Goal: Task Accomplishment & Management: Manage account settings

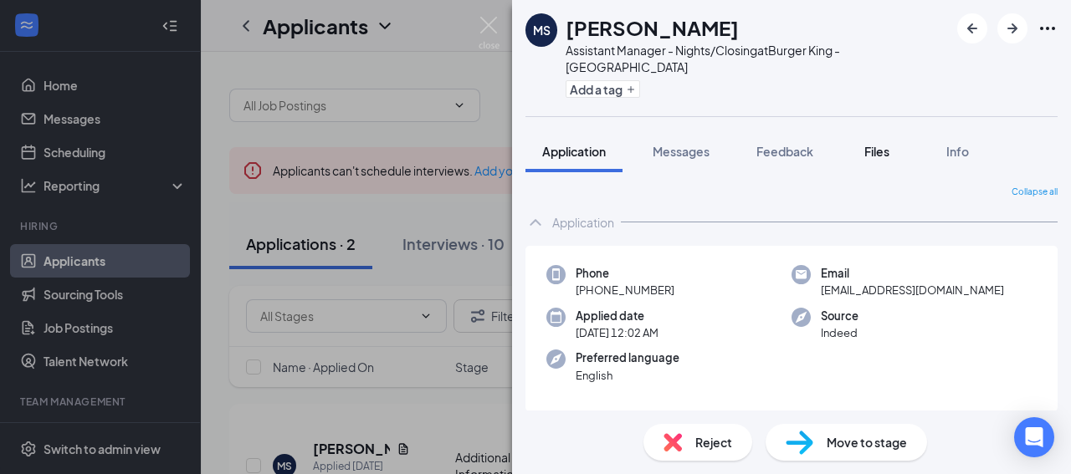
click at [893, 143] on div "Files" at bounding box center [876, 151] width 33 height 17
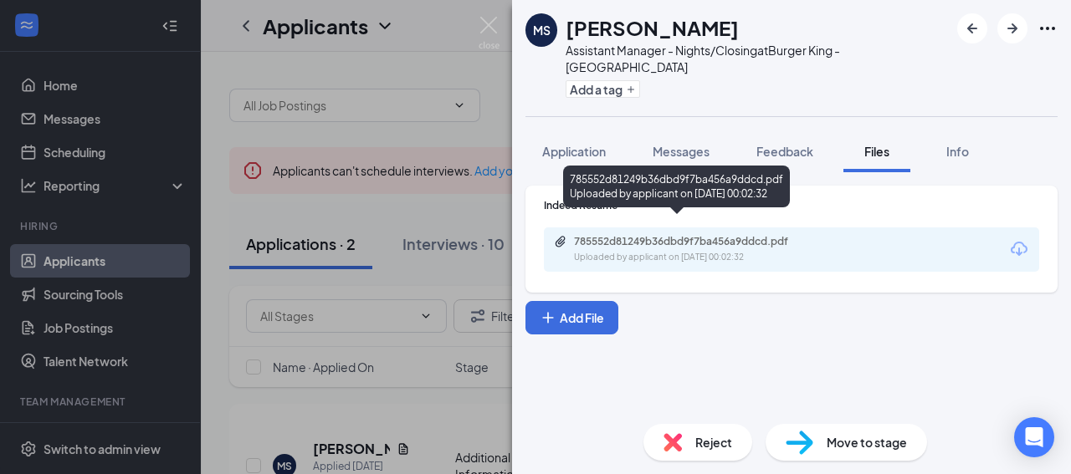
click at [720, 235] on div "785552d81249b36dbd9f7ba456a9ddcd.pdf Uploaded by applicant on [DATE] 00:02:32" at bounding box center [689, 249] width 271 height 29
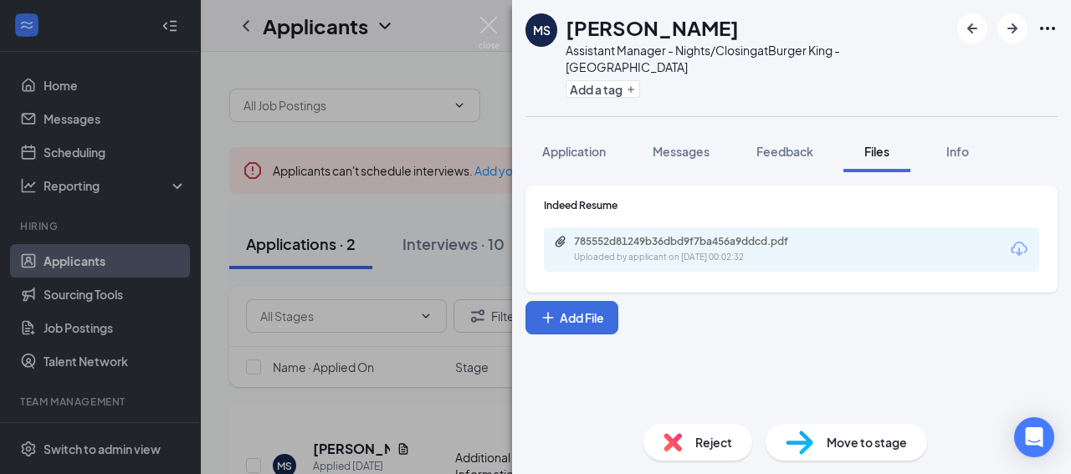
click at [460, 221] on div "[PERSON_NAME] Assistant Manager - Nights/Closing at Burger King - [GEOGRAPHIC_D…" at bounding box center [535, 237] width 1071 height 474
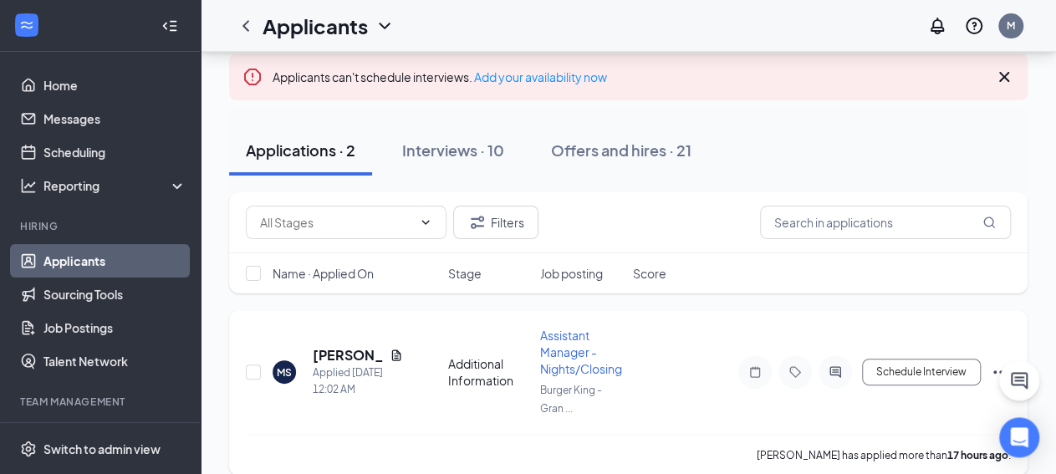
scroll to position [87, 0]
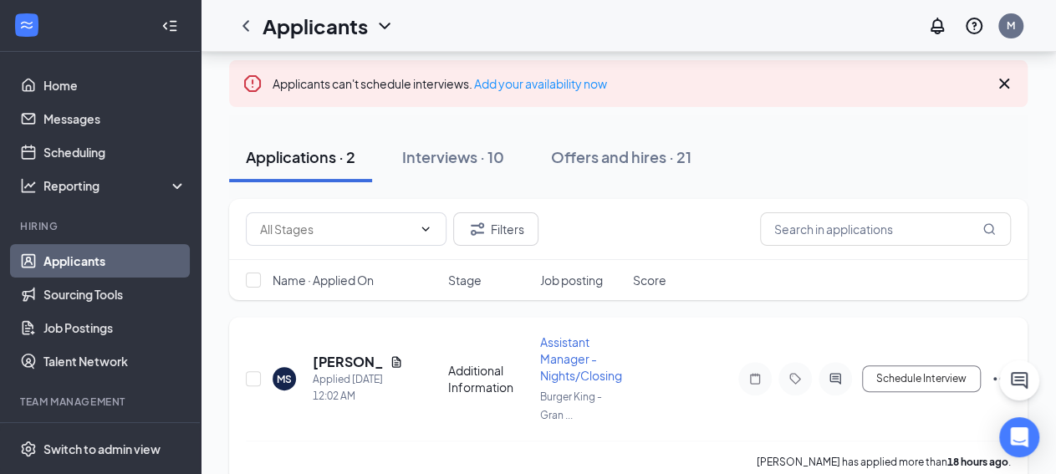
click at [562, 383] on span "Assistant Manager - Nights/Closing" at bounding box center [581, 359] width 82 height 49
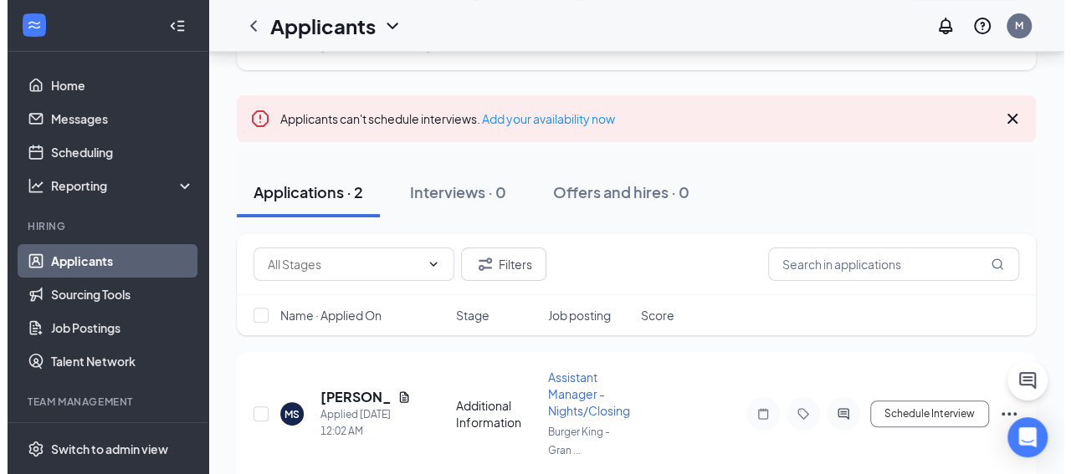
scroll to position [87, 0]
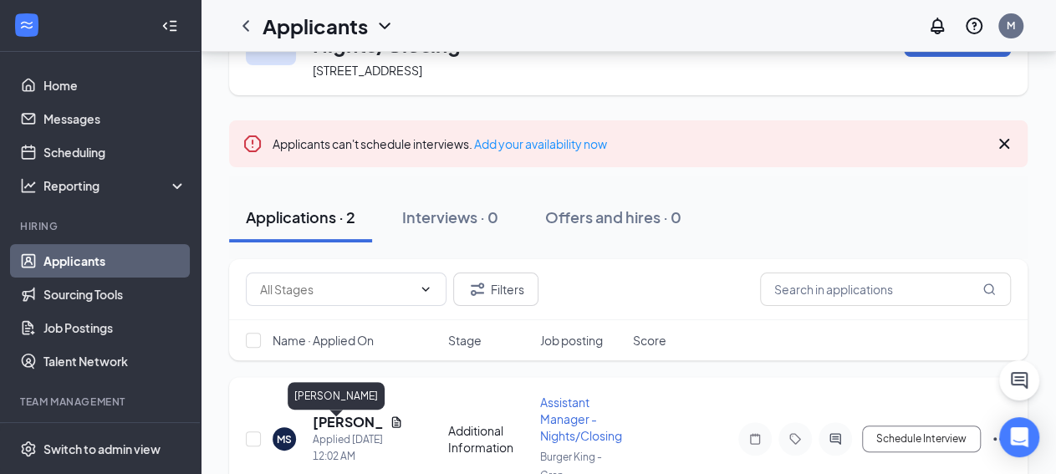
click at [346, 426] on h5 "[PERSON_NAME]" at bounding box center [348, 422] width 70 height 18
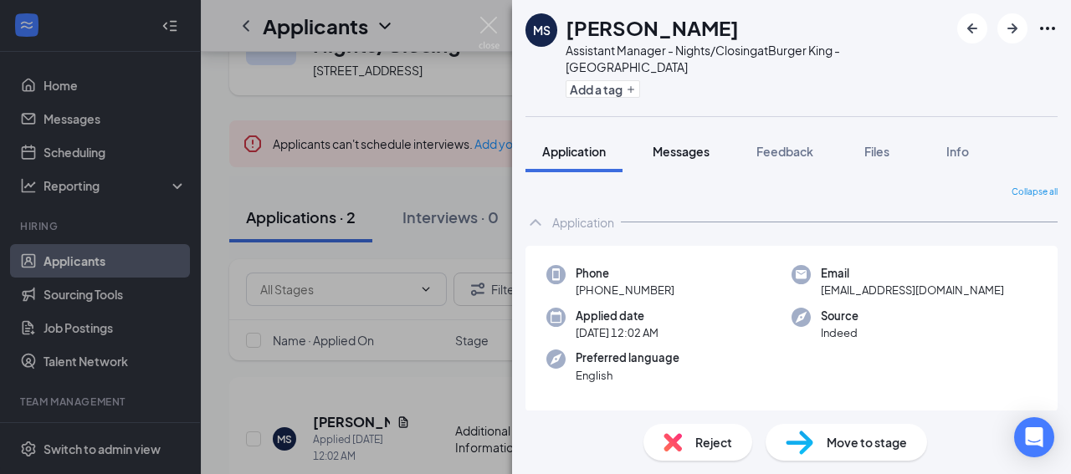
click at [674, 144] on span "Messages" at bounding box center [680, 151] width 57 height 15
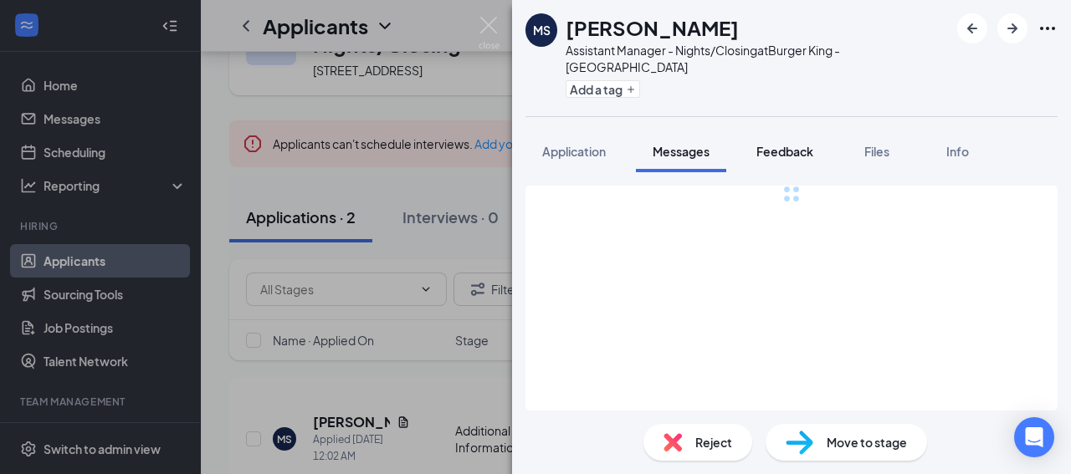
click at [790, 144] on span "Feedback" at bounding box center [784, 151] width 57 height 15
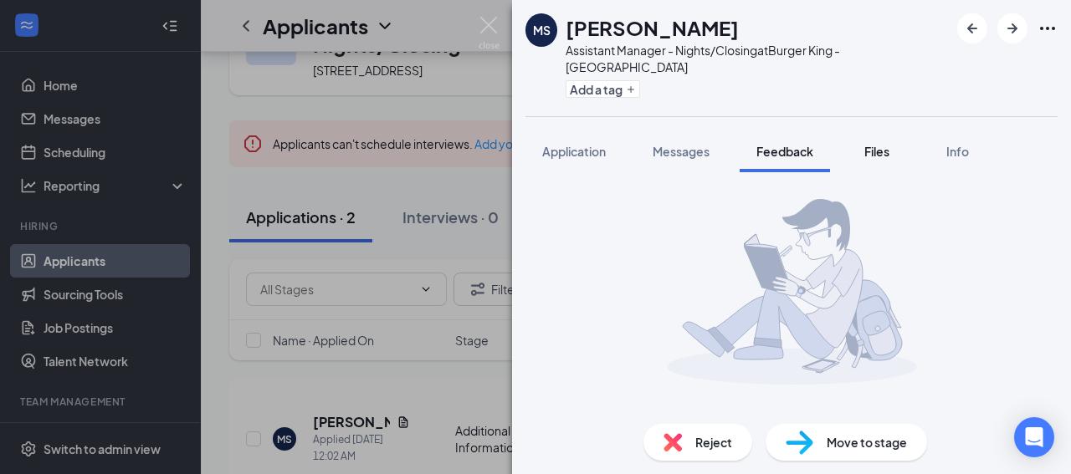
click at [874, 144] on span "Files" at bounding box center [876, 151] width 25 height 15
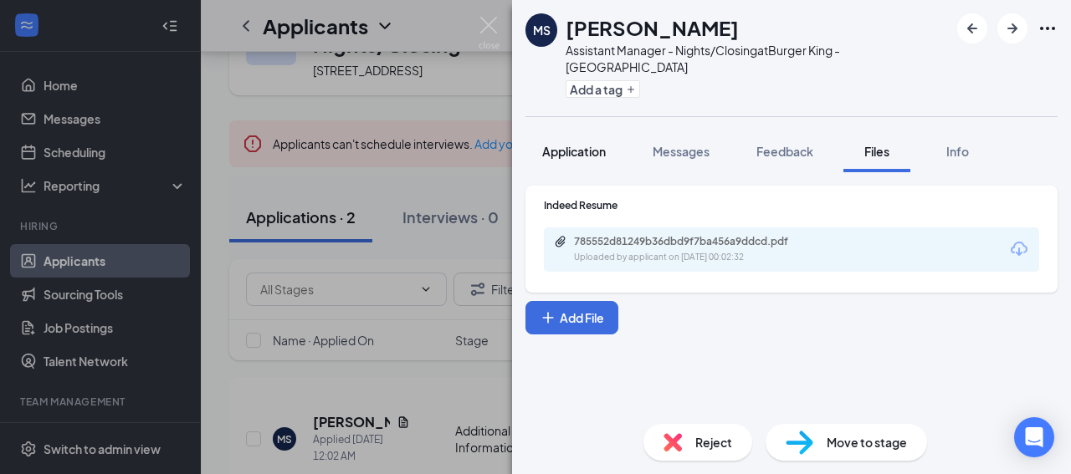
click at [585, 144] on span "Application" at bounding box center [574, 151] width 64 height 15
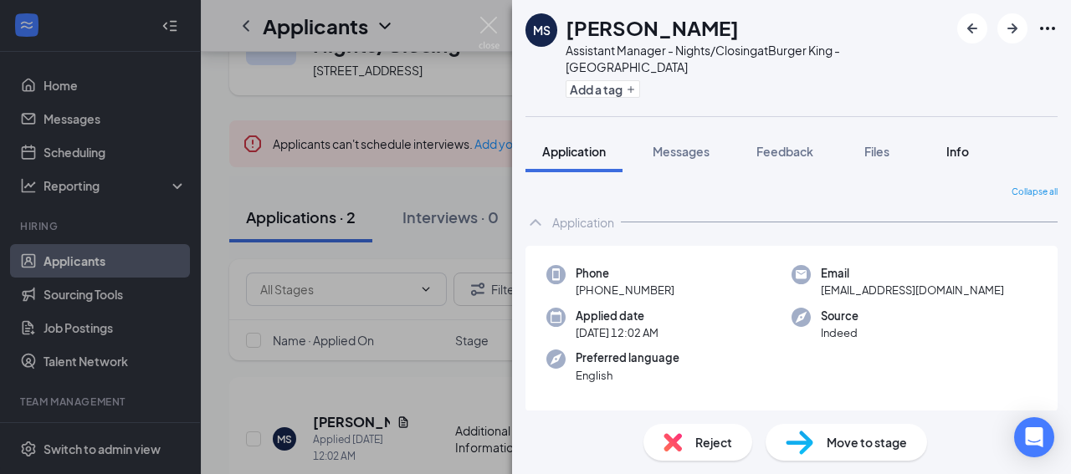
click at [953, 144] on span "Info" at bounding box center [957, 151] width 23 height 15
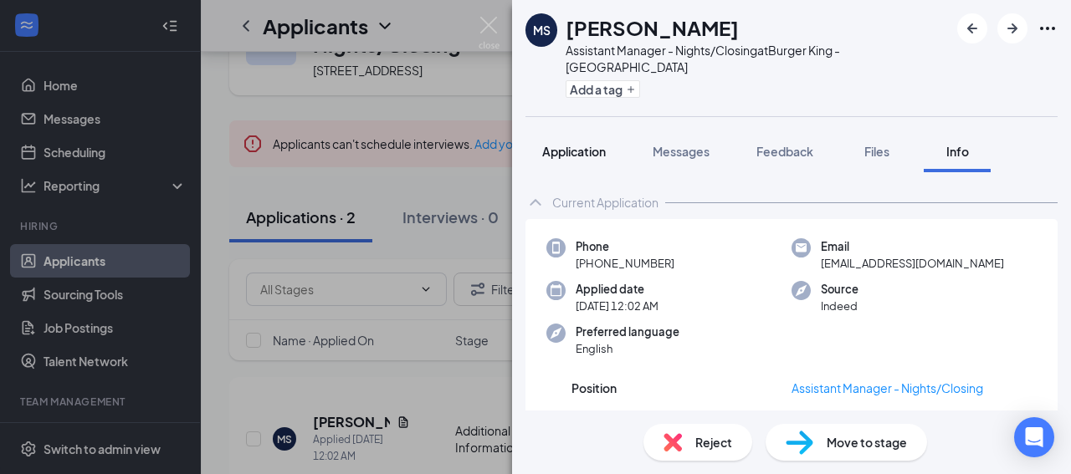
click at [575, 144] on span "Application" at bounding box center [574, 151] width 64 height 15
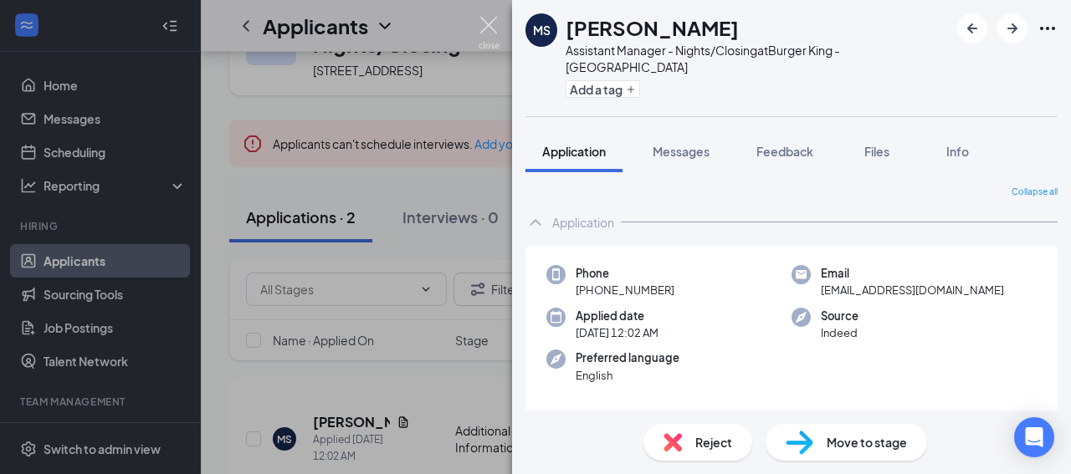
click at [495, 21] on img at bounding box center [488, 33] width 21 height 33
